Goal: Information Seeking & Learning: Learn about a topic

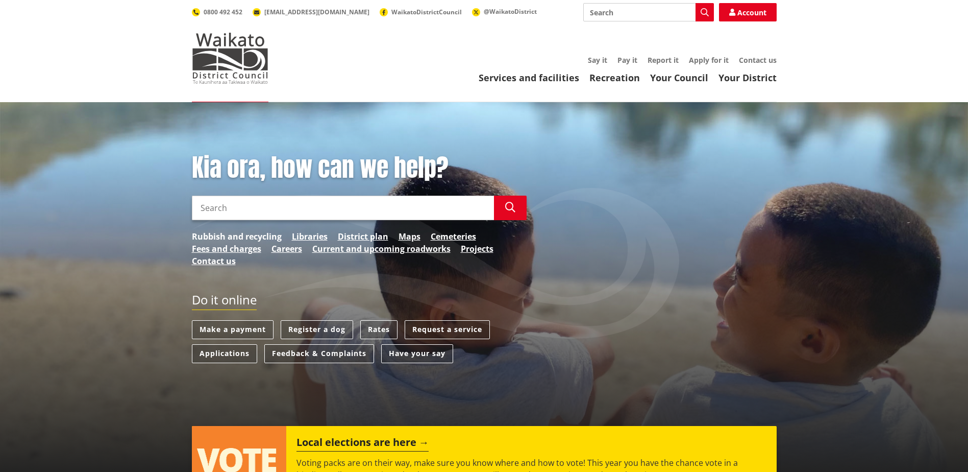
click at [238, 238] on link "Rubbish and recycling" at bounding box center [237, 236] width 90 height 12
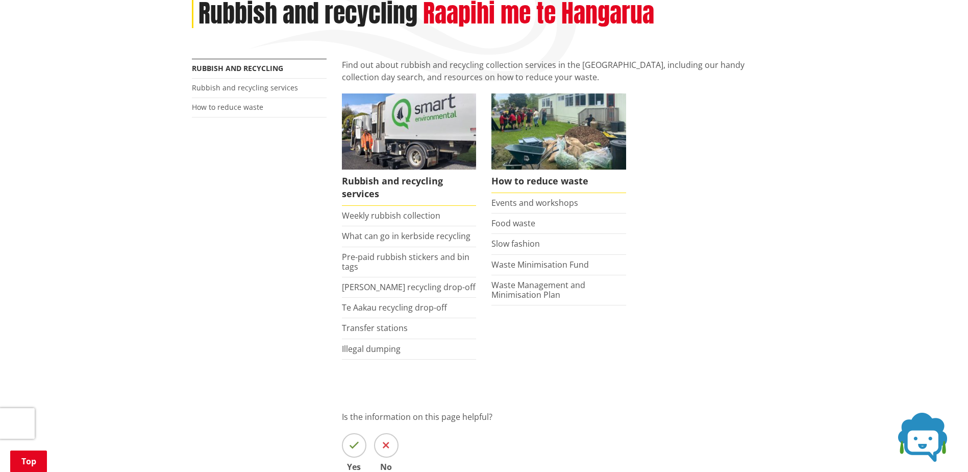
scroll to position [153, 0]
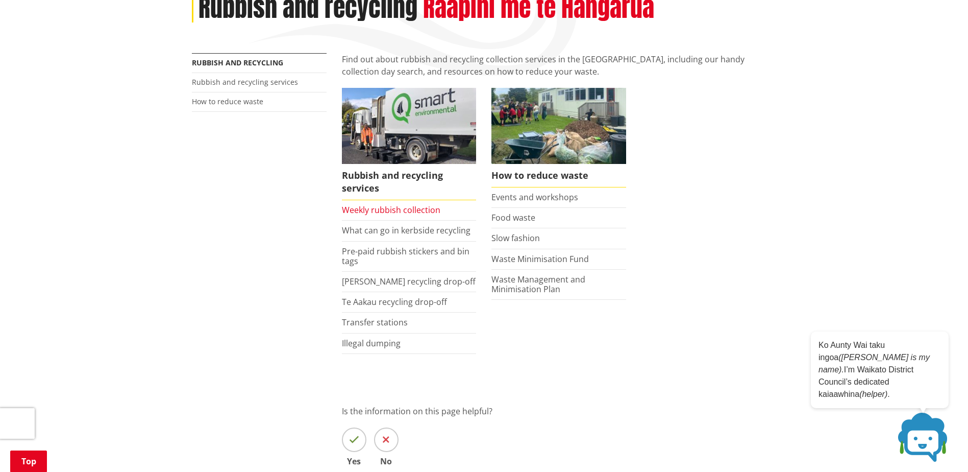
click at [410, 210] on link "Weekly rubbish collection" at bounding box center [391, 209] width 99 height 11
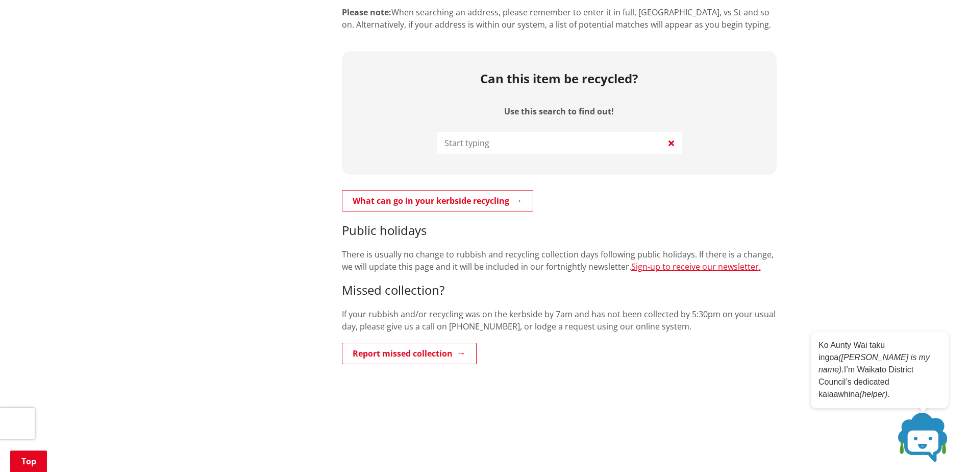
scroll to position [357, 0]
